Goal: Information Seeking & Learning: Learn about a topic

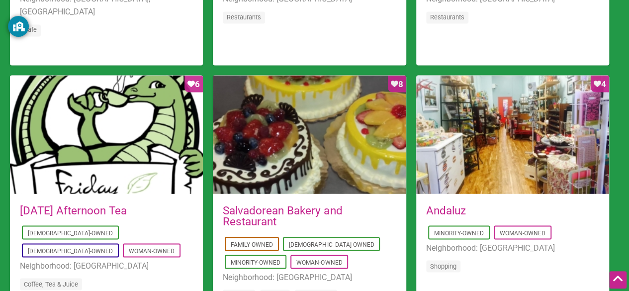
scroll to position [905, 0]
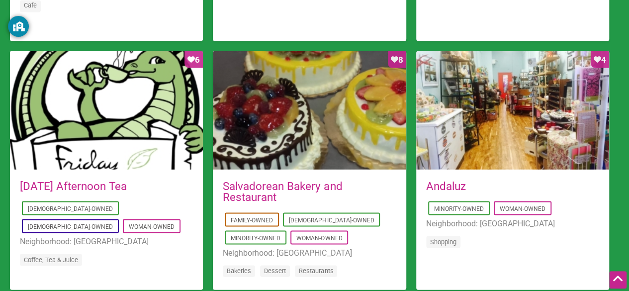
click at [279, 184] on link "Salvadorean Bakery and Restaurant" at bounding box center [282, 191] width 119 height 24
